Goal: Transaction & Acquisition: Purchase product/service

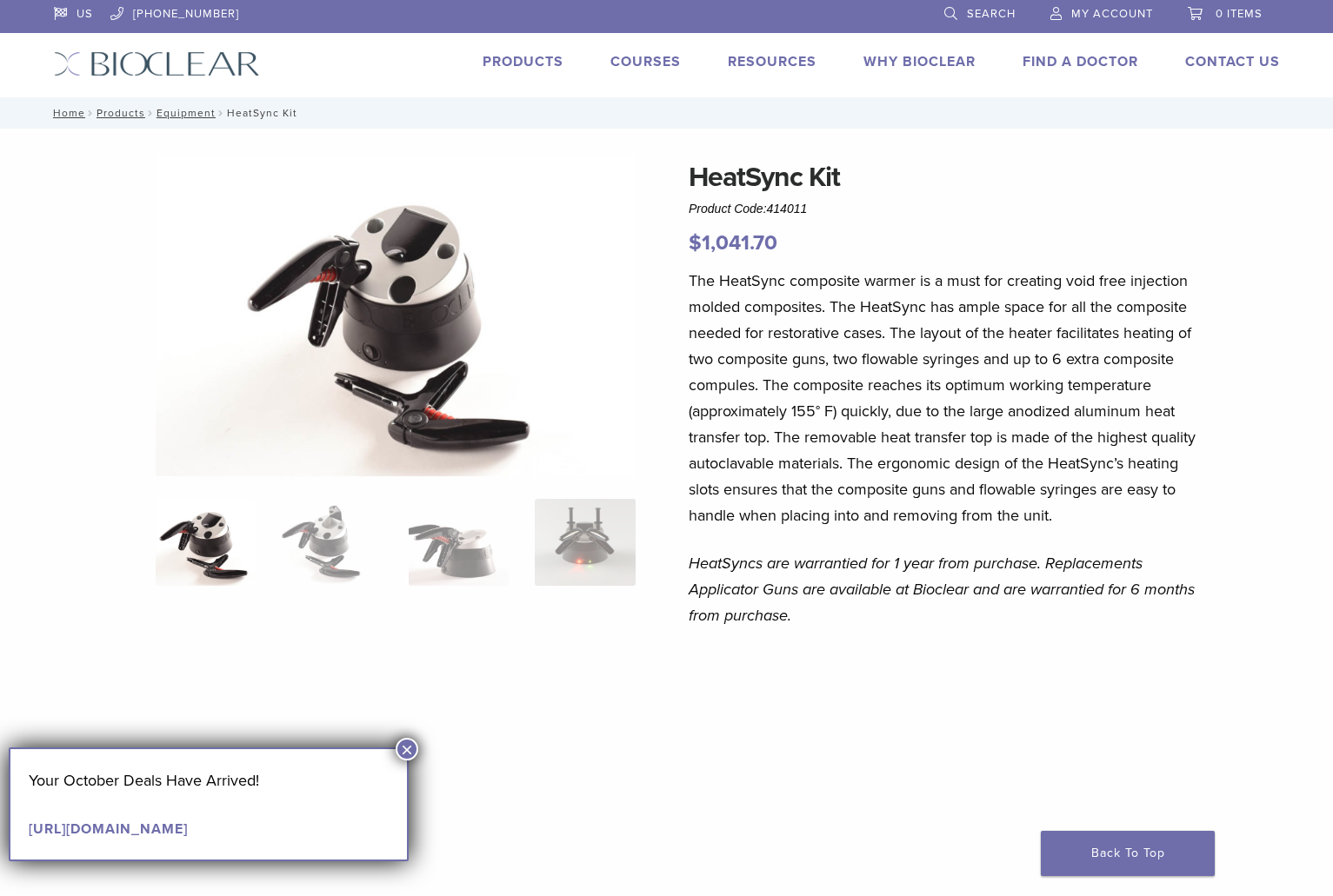
scroll to position [3, 0]
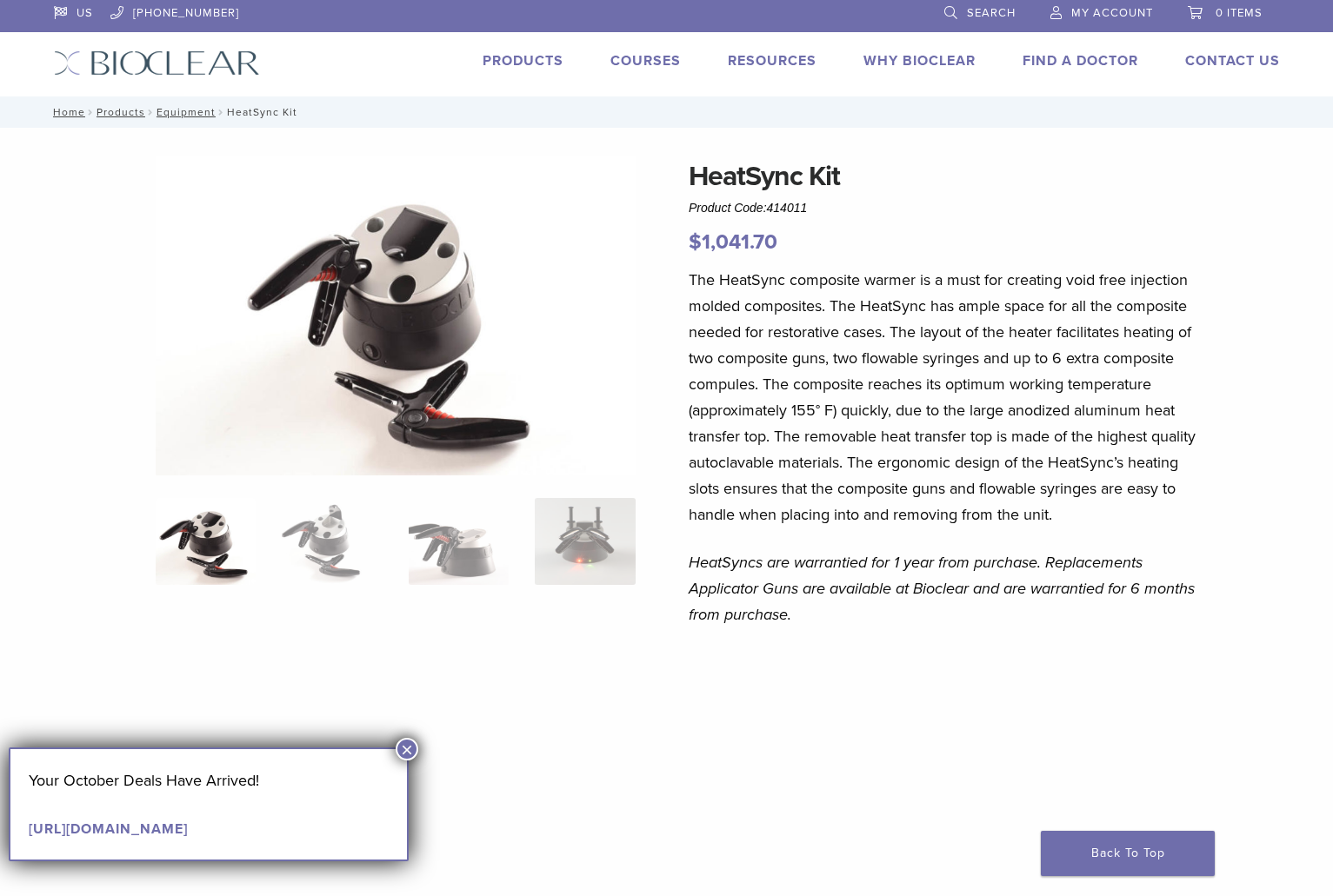
click at [527, 58] on link "Products" at bounding box center [523, 60] width 81 height 18
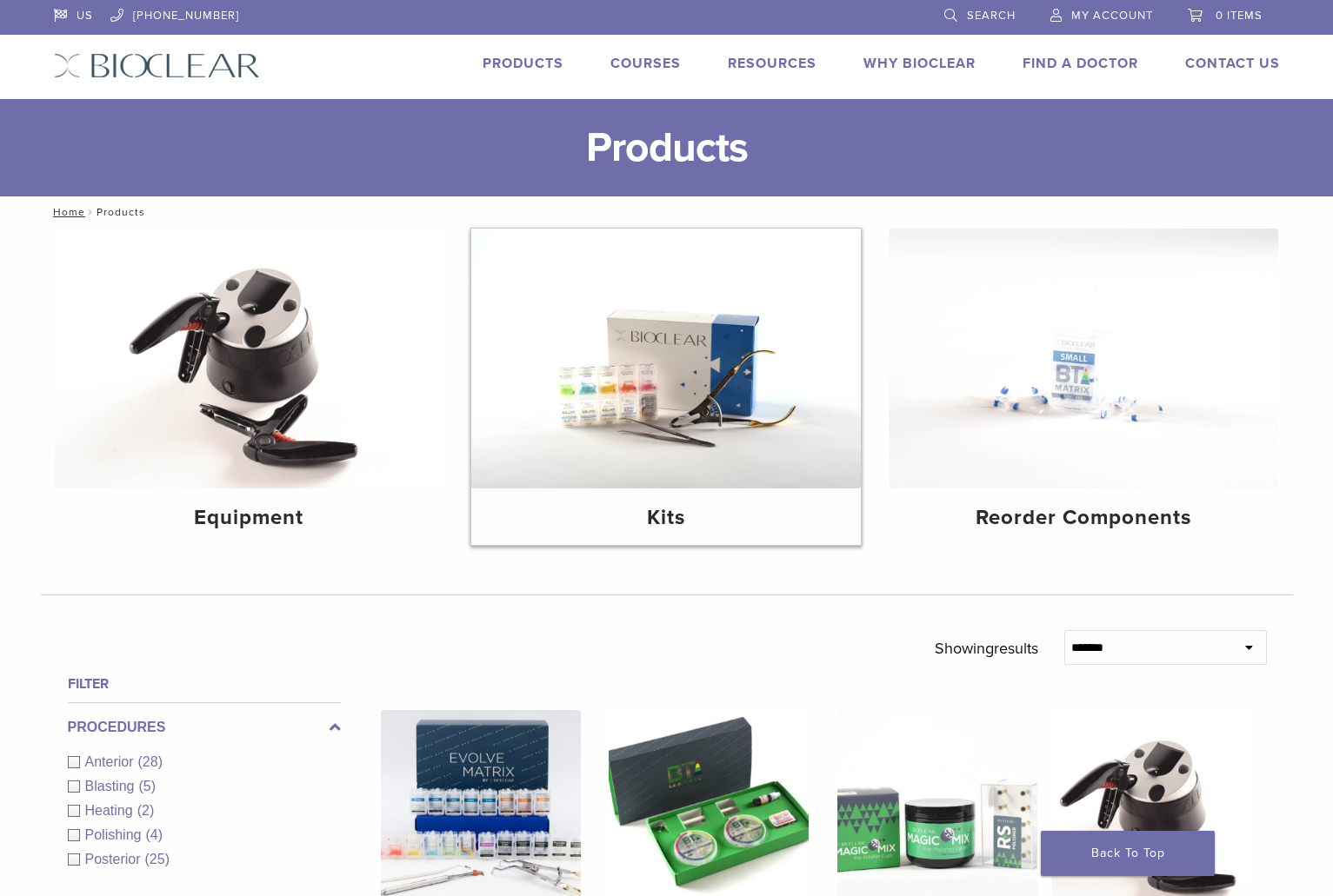
click at [772, 410] on img at bounding box center [666, 359] width 389 height 259
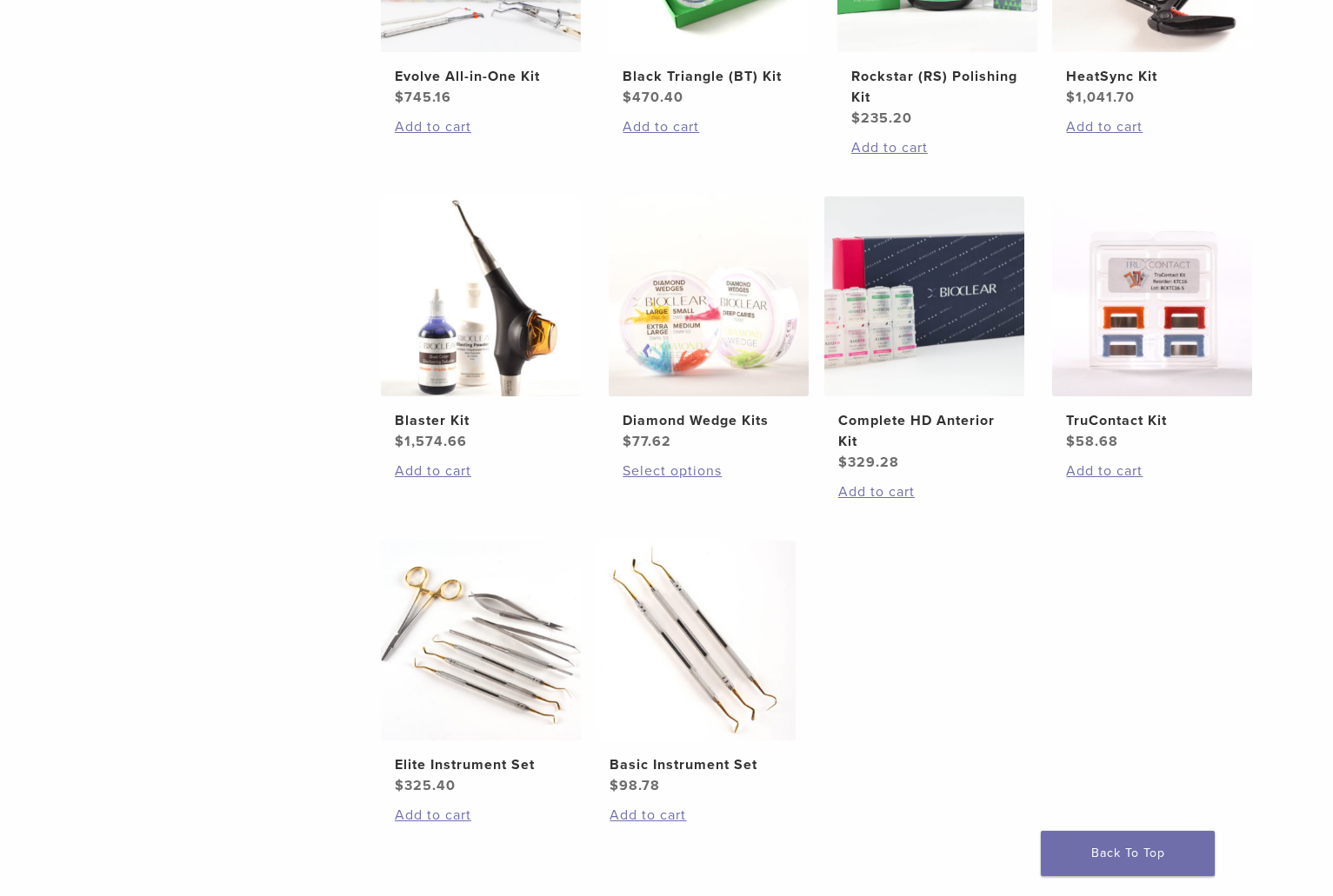
scroll to position [555, 0]
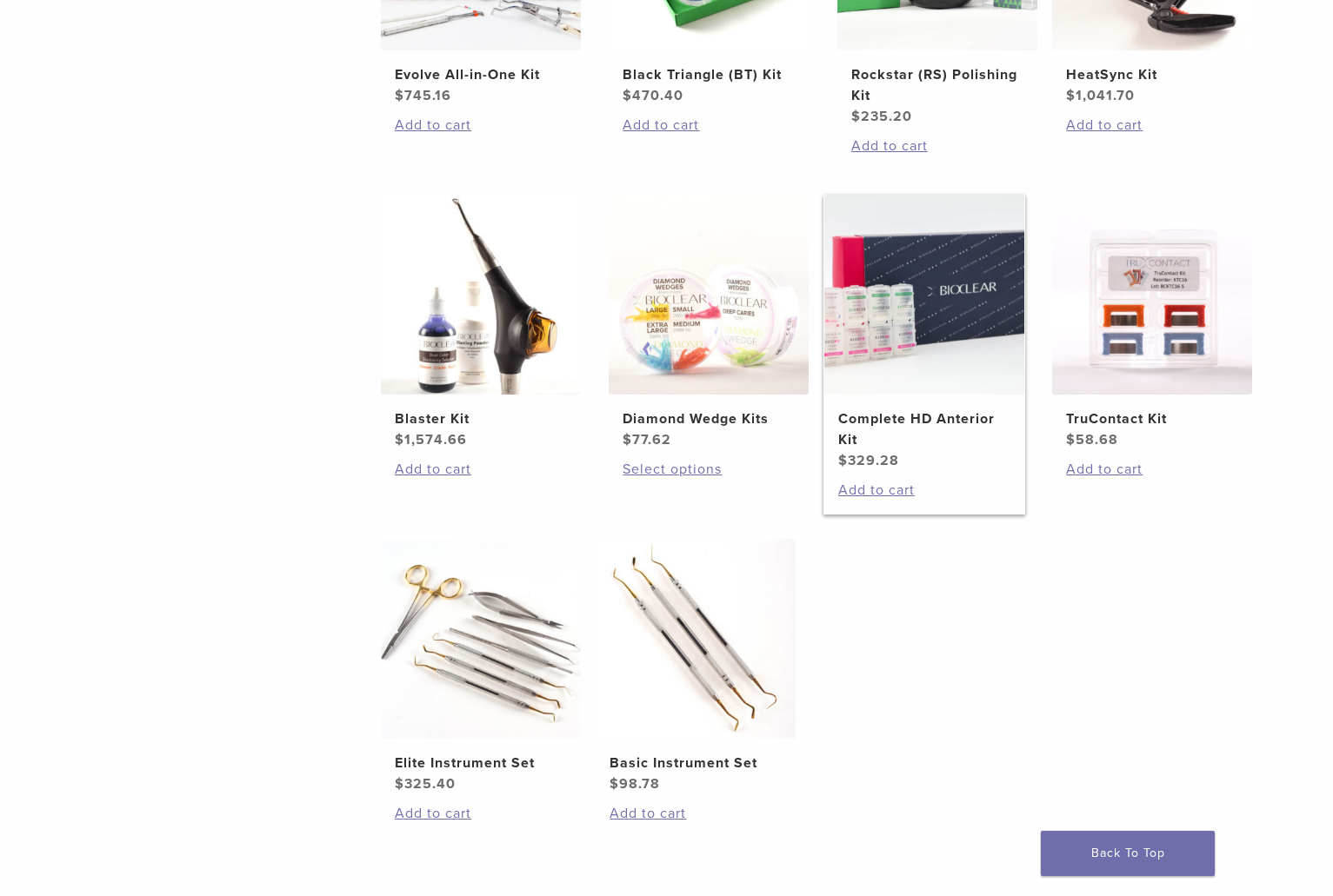
click at [919, 271] on img at bounding box center [924, 295] width 200 height 200
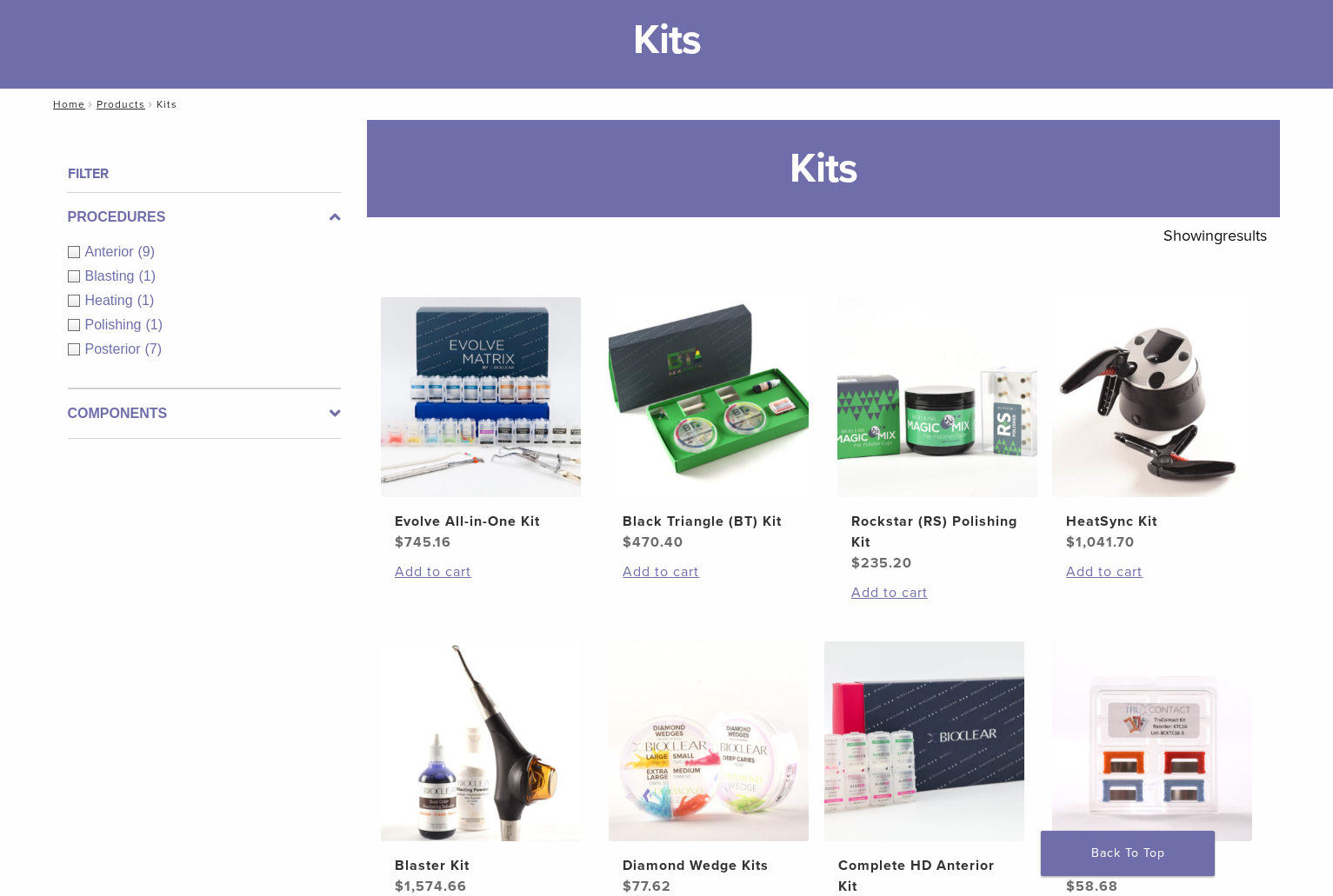
scroll to position [108, 0]
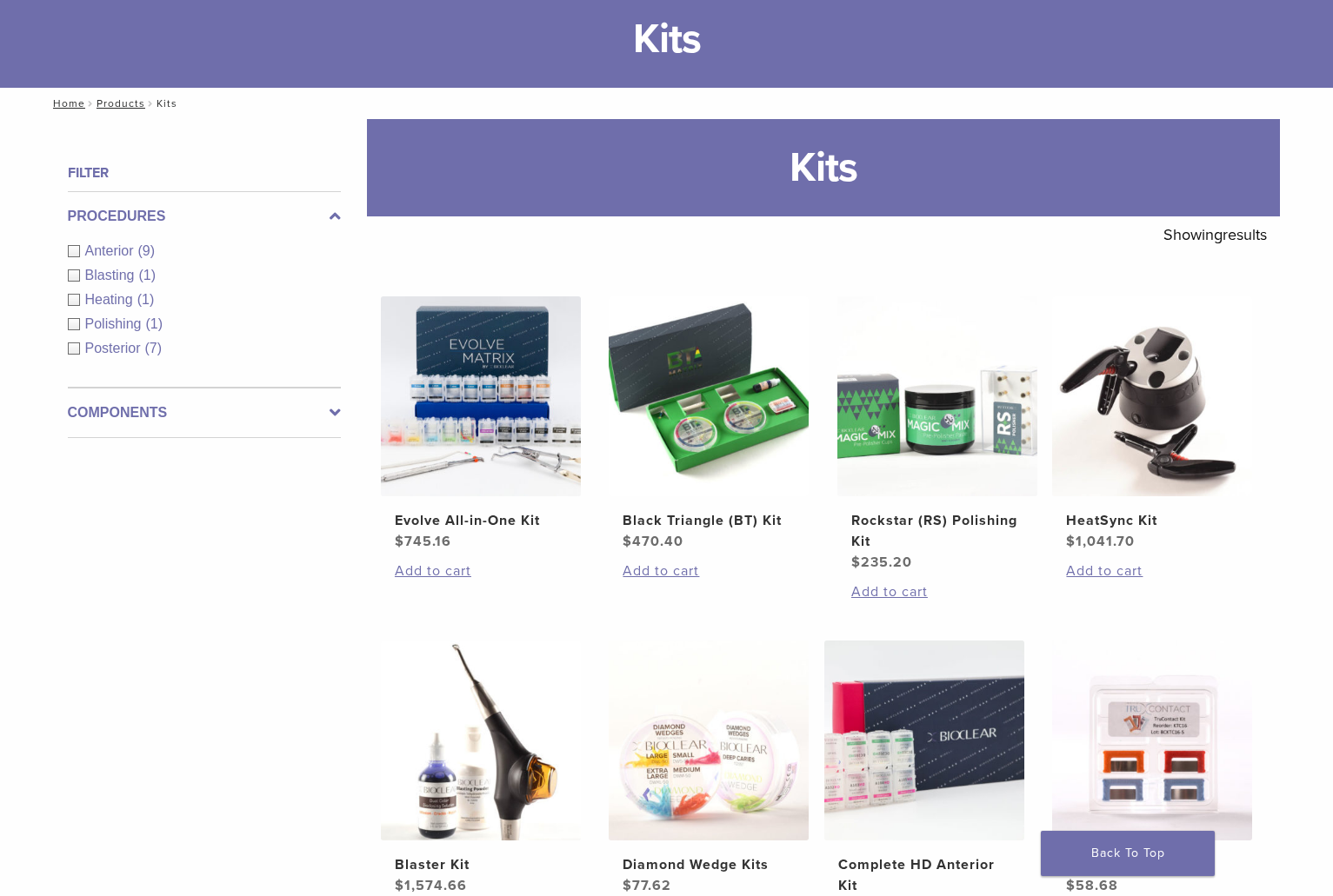
click at [119, 303] on span "Heating" at bounding box center [111, 299] width 52 height 15
